Goal: Task Accomplishment & Management: Complete application form

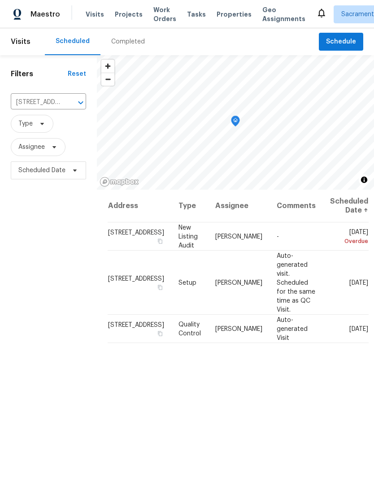
click at [76, 104] on icon "Open" at bounding box center [80, 102] width 11 height 11
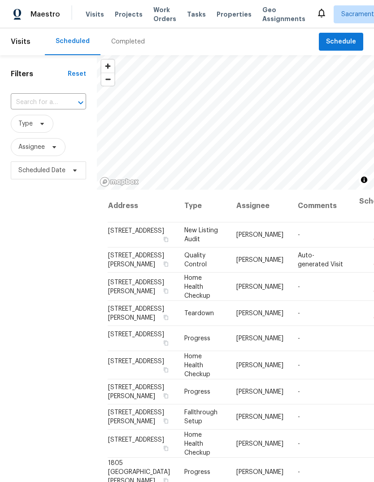
click at [47, 102] on input "text" at bounding box center [36, 102] width 50 height 14
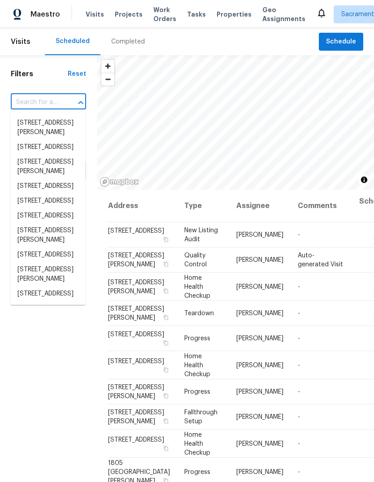
click at [45, 100] on input "text" at bounding box center [36, 102] width 50 height 14
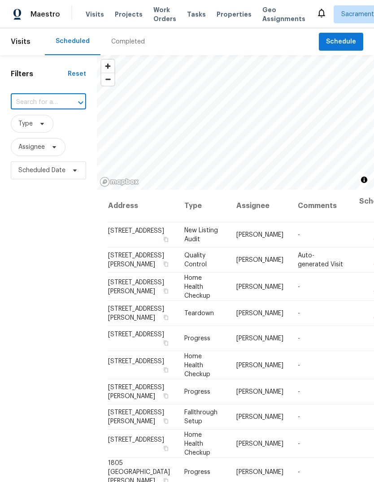
paste input "6025 Brett Dr, Sacramento, CA 95842"
type input "6025 Brett Dr, Sacramento, CA 95842"
click at [46, 134] on li "6025 Brett Dr, Sacramento, CA 95842" at bounding box center [47, 128] width 75 height 24
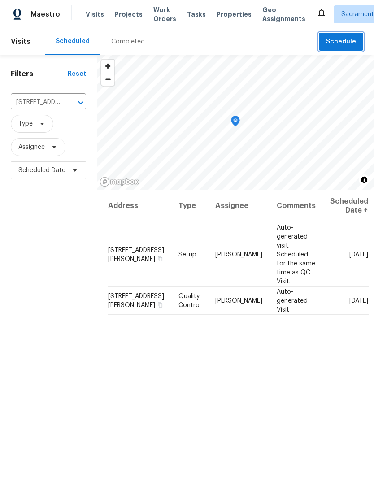
click at [342, 43] on span "Schedule" at bounding box center [341, 41] width 30 height 11
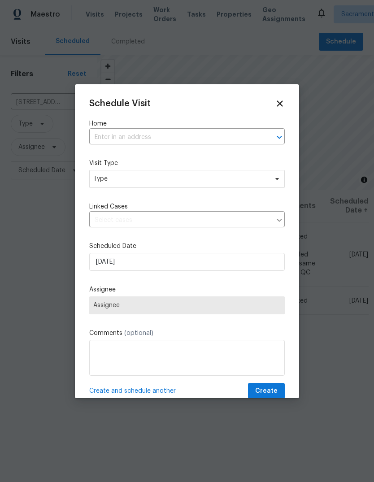
click at [196, 139] on input "text" at bounding box center [174, 137] width 170 height 14
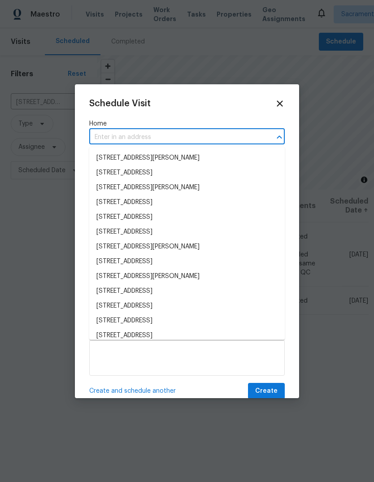
click at [192, 140] on input "text" at bounding box center [174, 137] width 170 height 14
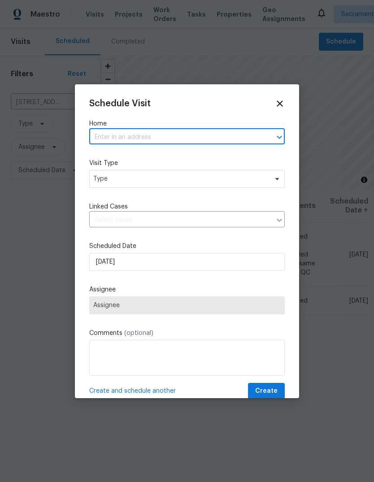
paste input "6025 Brett Dr, Sacramento, CA 95842"
type input "6025 Brett Dr, Sacramento, CA 95842"
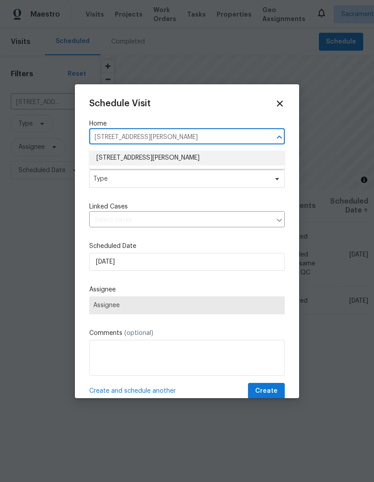
click at [193, 160] on li "6025 Brett Dr, Sacramento, CA 95842" at bounding box center [186, 158] width 195 height 15
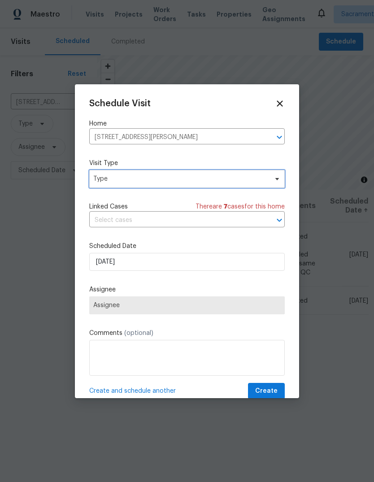
click at [194, 178] on span "Type" at bounding box center [180, 178] width 174 height 9
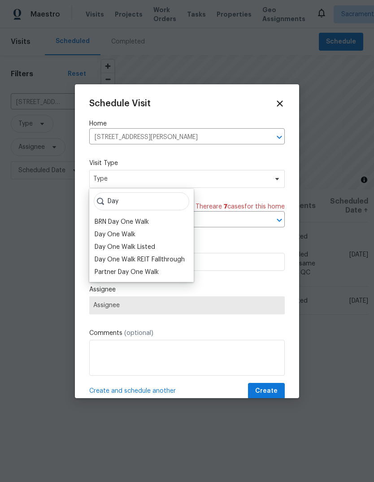
type input "Day"
click at [142, 231] on div "Day One Walk" at bounding box center [141, 234] width 99 height 13
click at [101, 234] on div "Day One Walk" at bounding box center [115, 234] width 41 height 9
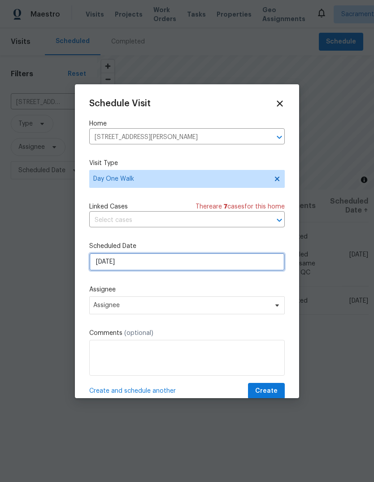
click at [233, 270] on input "[DATE]" at bounding box center [186, 262] width 195 height 18
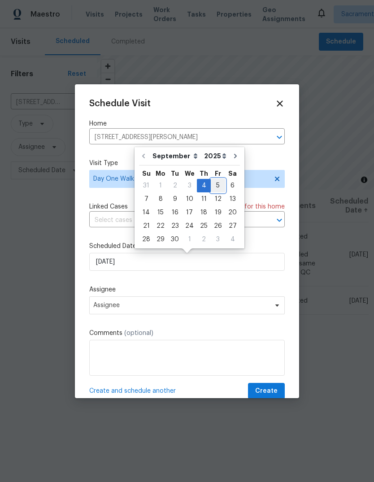
click at [216, 185] on div "5" at bounding box center [218, 185] width 14 height 13
type input "9/5/2025"
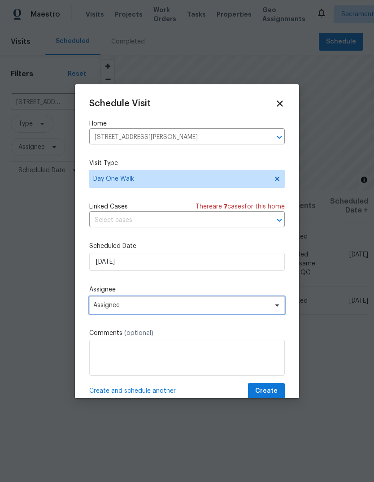
click at [259, 305] on span "Assignee" at bounding box center [181, 305] width 176 height 7
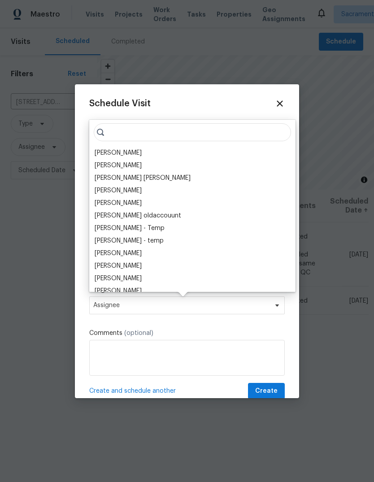
click at [153, 154] on div "[PERSON_NAME]" at bounding box center [192, 153] width 201 height 13
click at [105, 151] on div "[PERSON_NAME]" at bounding box center [118, 152] width 47 height 9
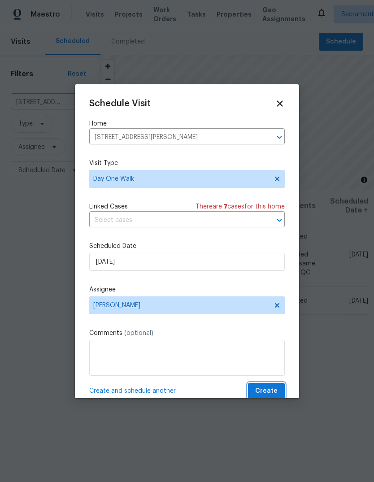
click at [273, 392] on span "Create" at bounding box center [266, 391] width 22 height 11
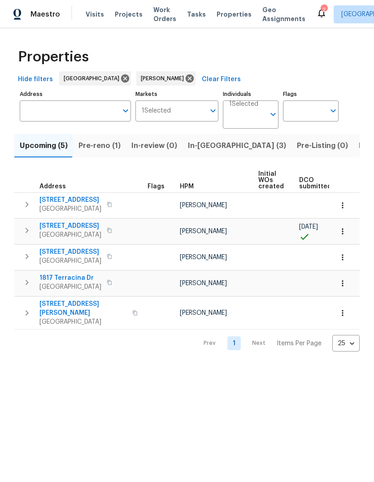
click at [75, 199] on span "192 Creekside Cir" at bounding box center [70, 199] width 62 height 9
click at [93, 6] on div "Visits Projects Work Orders Tasks Properties Geo Assignments" at bounding box center [201, 14] width 230 height 18
click at [95, 14] on span "Visits" at bounding box center [95, 14] width 18 height 9
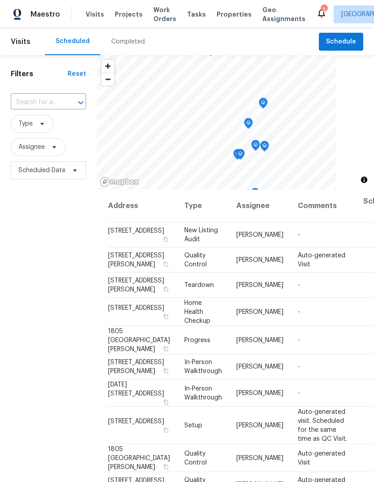
click at [52, 95] on input "text" at bounding box center [36, 102] width 50 height 14
click at [52, 95] on div "​" at bounding box center [48, 102] width 75 height 19
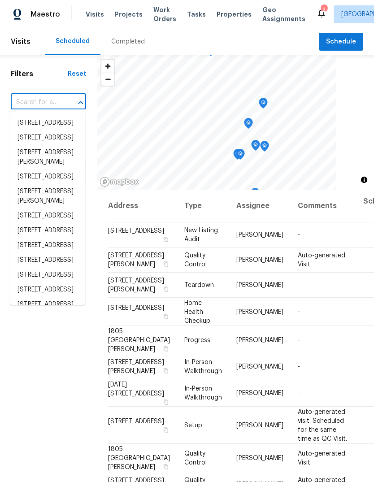
click at [51, 103] on input "text" at bounding box center [36, 102] width 50 height 14
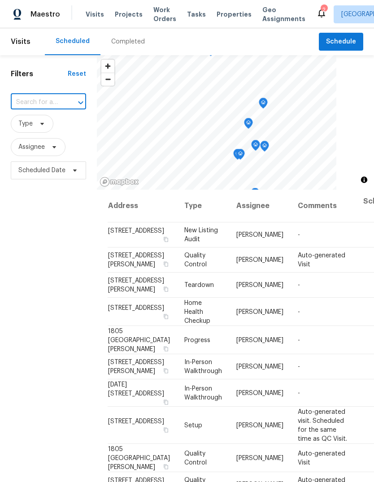
paste input "192 Creekside Cir, Sacramento, CA 95823"
type input "192 Creekside Cir, Sacramento, CA 95823"
click at [27, 130] on li "192 Creekside Cir, Sacramento, CA 95823" at bounding box center [47, 123] width 75 height 15
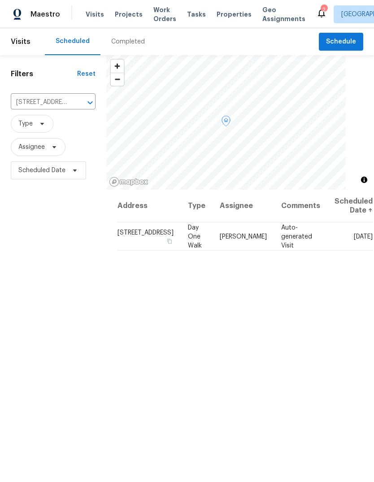
click at [0, 0] on icon at bounding box center [0, 0] width 0 height 0
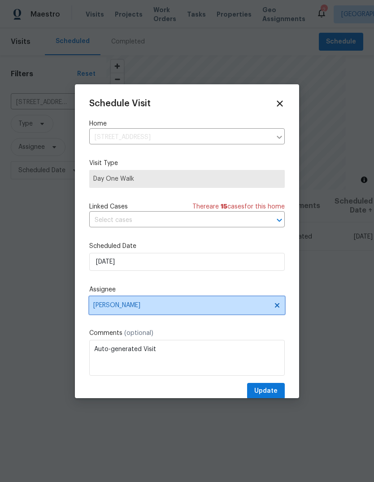
click at [251, 308] on span "[PERSON_NAME]" at bounding box center [181, 305] width 176 height 7
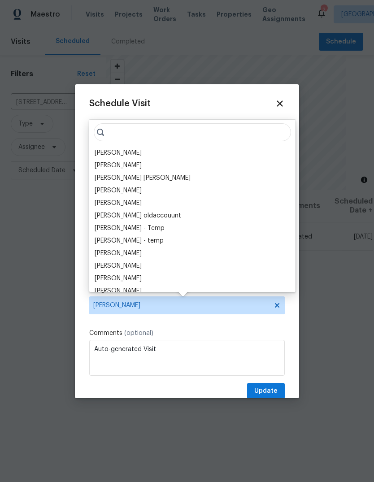
click at [134, 153] on div "Toni Little" at bounding box center [192, 153] width 201 height 13
click at [147, 152] on div "Toni Little" at bounding box center [192, 153] width 201 height 13
click at [96, 152] on div "Toni Little" at bounding box center [118, 152] width 47 height 9
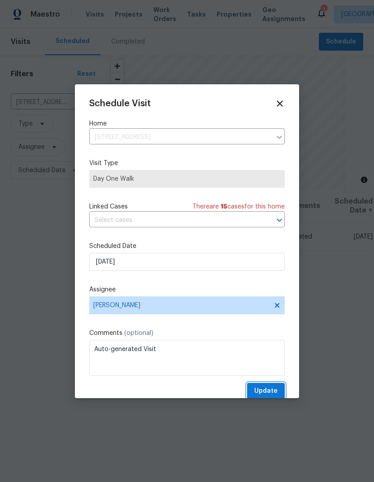
click at [275, 394] on span "Update" at bounding box center [265, 391] width 23 height 11
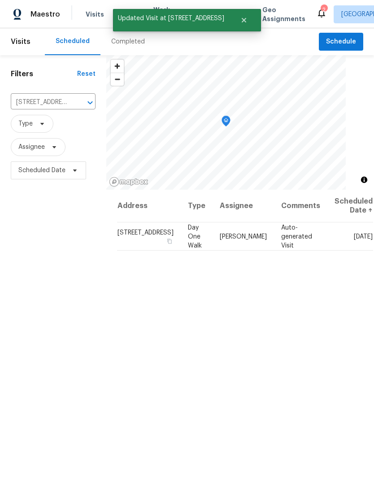
click at [316, 8] on icon at bounding box center [321, 13] width 11 height 11
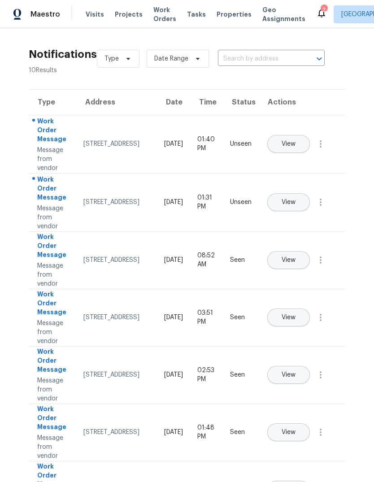
click at [310, 193] on button "View" at bounding box center [288, 202] width 43 height 18
click at [191, 16] on span "Tasks" at bounding box center [196, 14] width 19 height 6
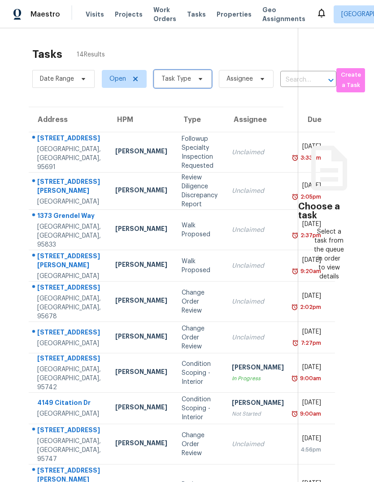
click at [197, 82] on icon at bounding box center [200, 78] width 7 height 7
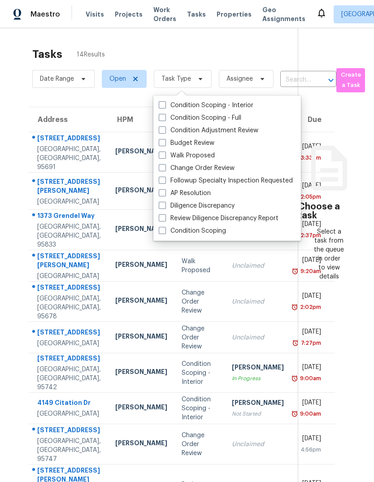
click at [201, 142] on label "Budget Review" at bounding box center [187, 143] width 56 height 9
click at [165, 142] on input "Budget Review" at bounding box center [162, 142] width 6 height 6
checkbox input "true"
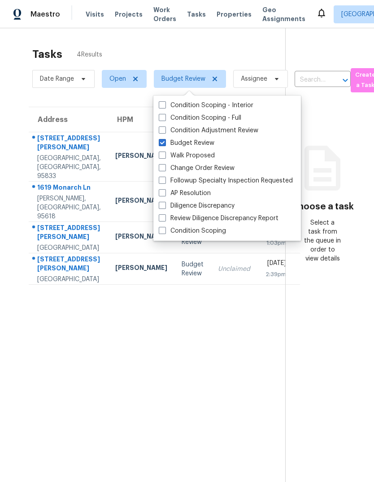
click at [230, 399] on section "Tasks 4 Results Date Range Open Budget Review Assignee ​ Create a Task Address …" at bounding box center [149, 277] width 271 height 468
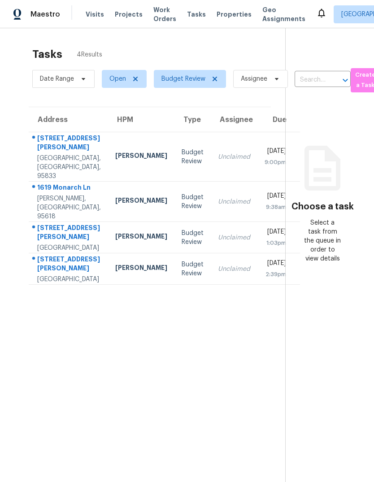
click at [48, 163] on div "Sacramento, CA, 95833" at bounding box center [69, 167] width 64 height 27
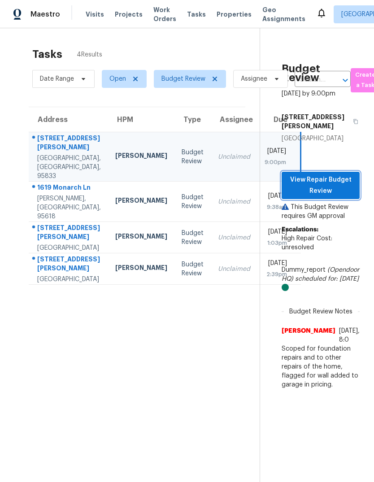
click at [341, 196] on span "View Repair Budget Review" at bounding box center [321, 185] width 64 height 22
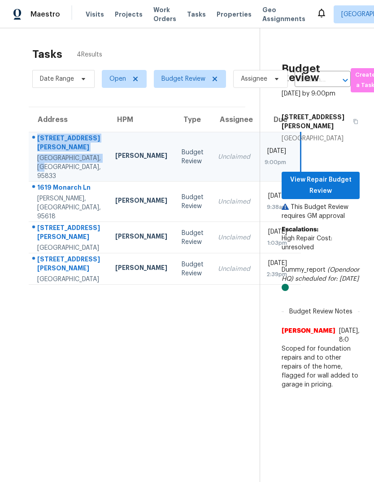
click at [230, 464] on section "Tasks 4 Results Date Range Open Budget Review Assignee ​ Create a Task Address …" at bounding box center [136, 277] width 245 height 468
copy div "837 Haggin Ave Sacramento, CA, 95833"
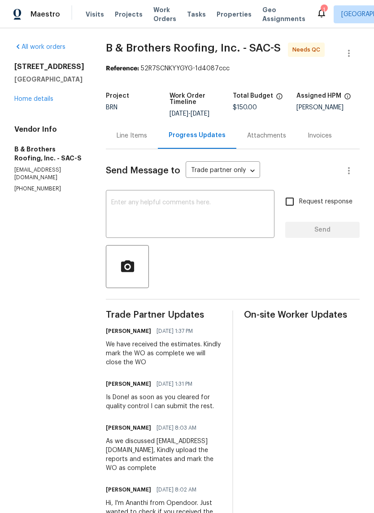
click at [318, 12] on icon at bounding box center [321, 13] width 7 height 9
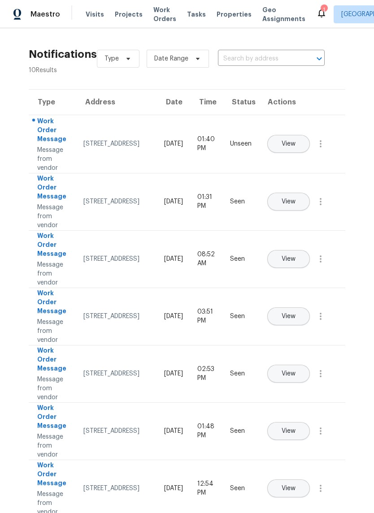
click at [295, 199] on span "View" at bounding box center [289, 202] width 14 height 7
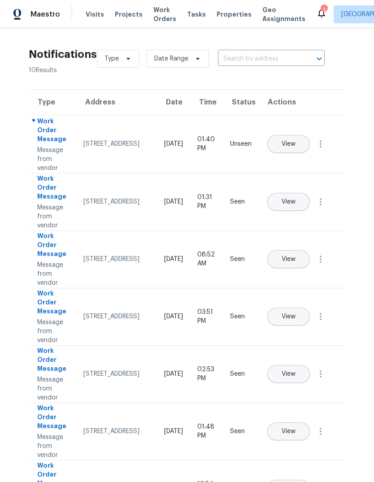
click at [318, 12] on icon at bounding box center [321, 13] width 7 height 9
click at [295, 141] on span "View" at bounding box center [289, 144] width 14 height 7
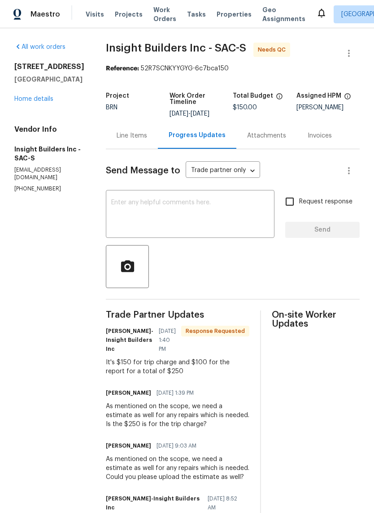
click at [30, 97] on link "Home details" at bounding box center [33, 99] width 39 height 6
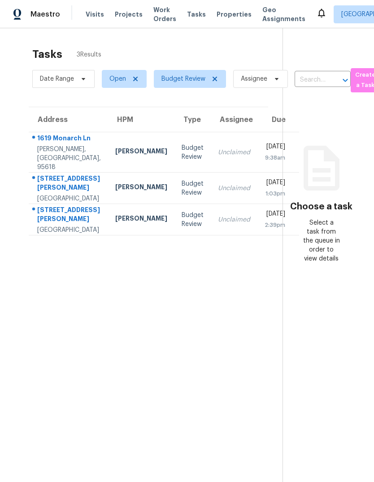
click at [50, 145] on div "1619 Monarch Ln" at bounding box center [69, 139] width 64 height 11
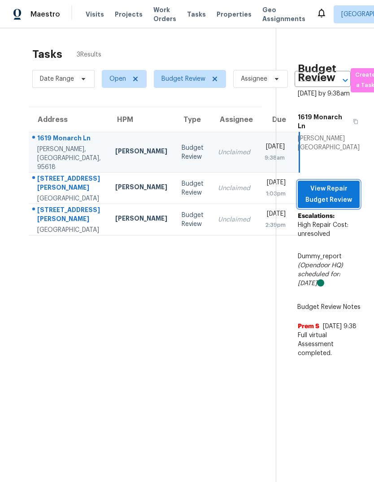
click at [331, 185] on span "View Repair Budget Review" at bounding box center [329, 194] width 48 height 22
click at [45, 141] on div "1619 Monarch Ln" at bounding box center [69, 139] width 64 height 11
